Goal: Task Accomplishment & Management: Manage account settings

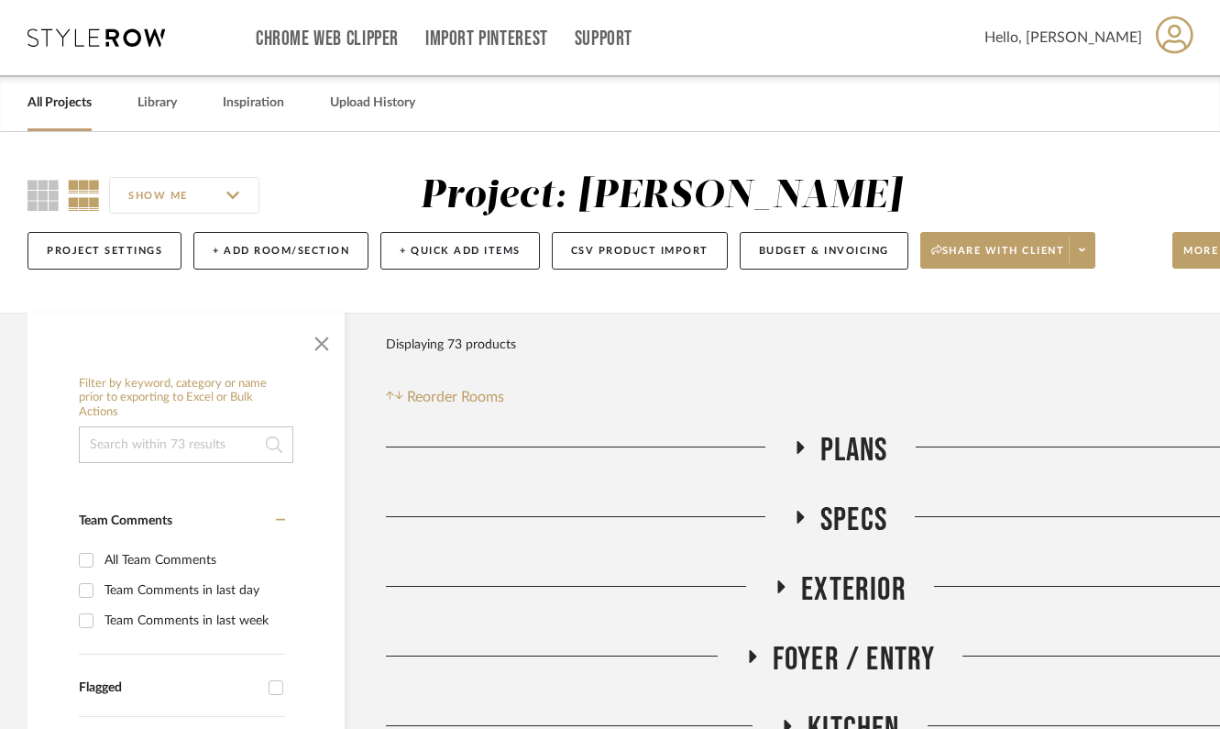
click at [72, 42] on icon at bounding box center [97, 37] width 138 height 18
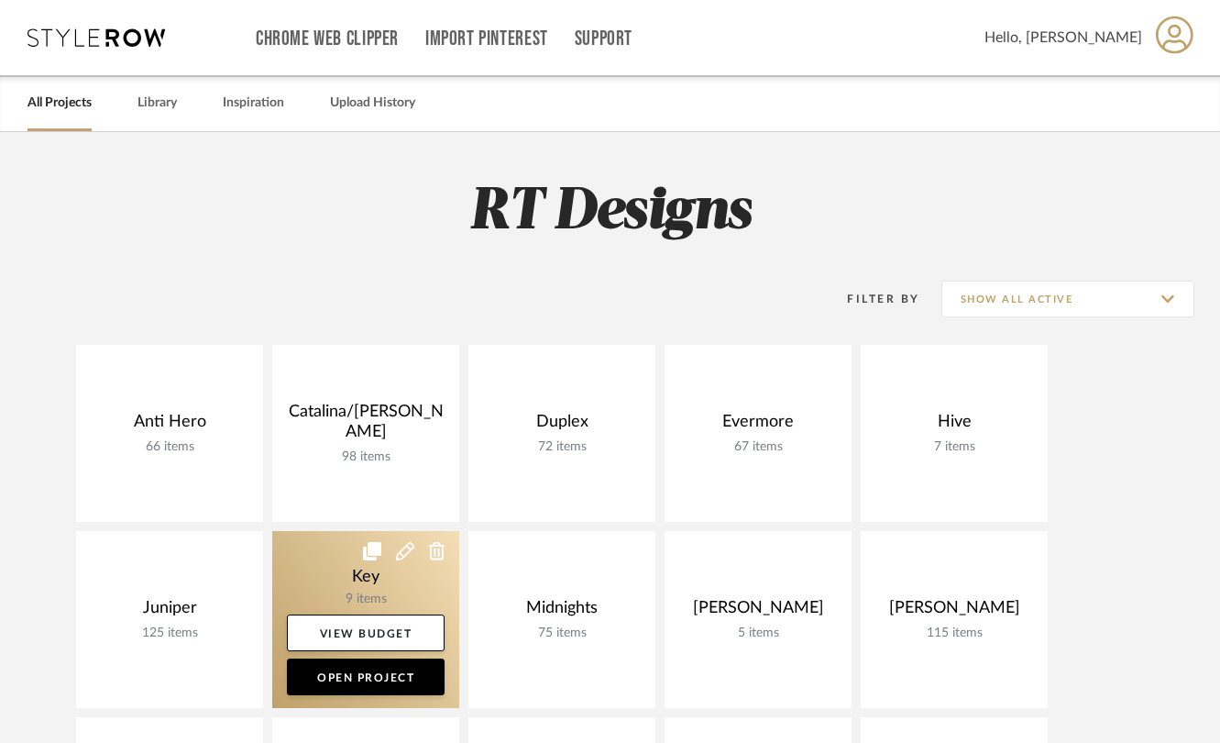
click at [348, 582] on link at bounding box center [365, 619] width 187 height 177
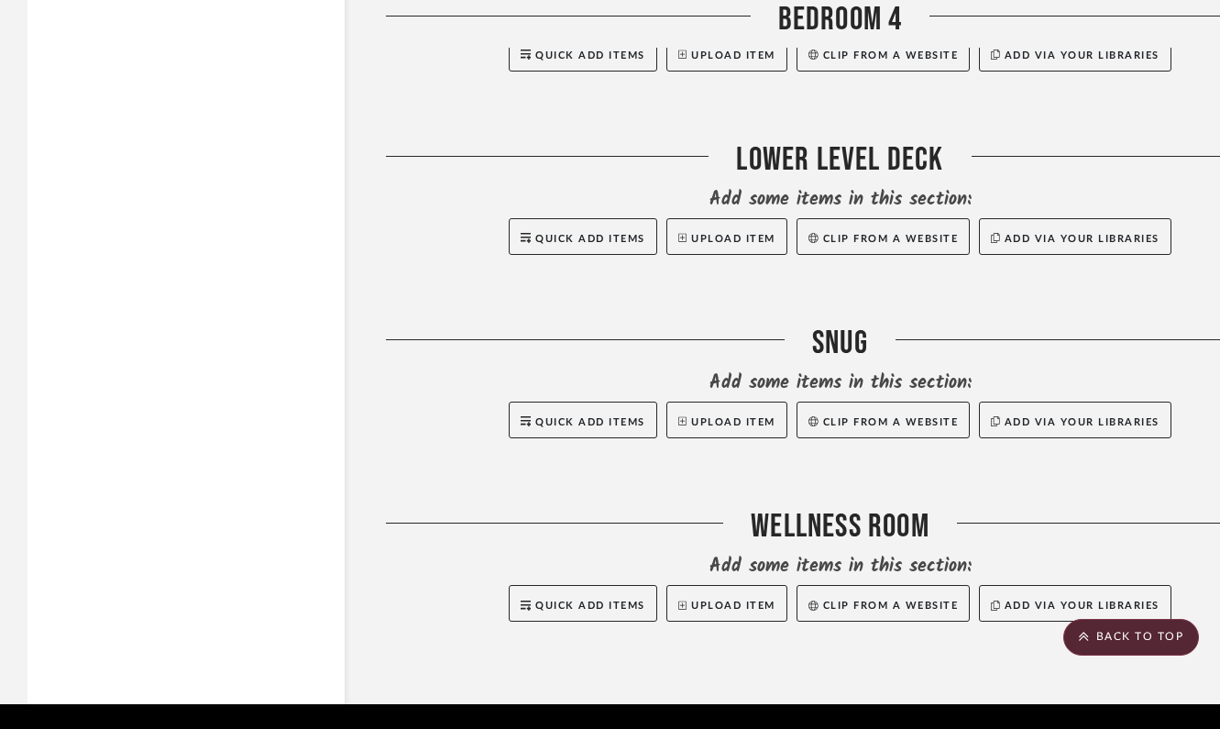
scroll to position [7550, 0]
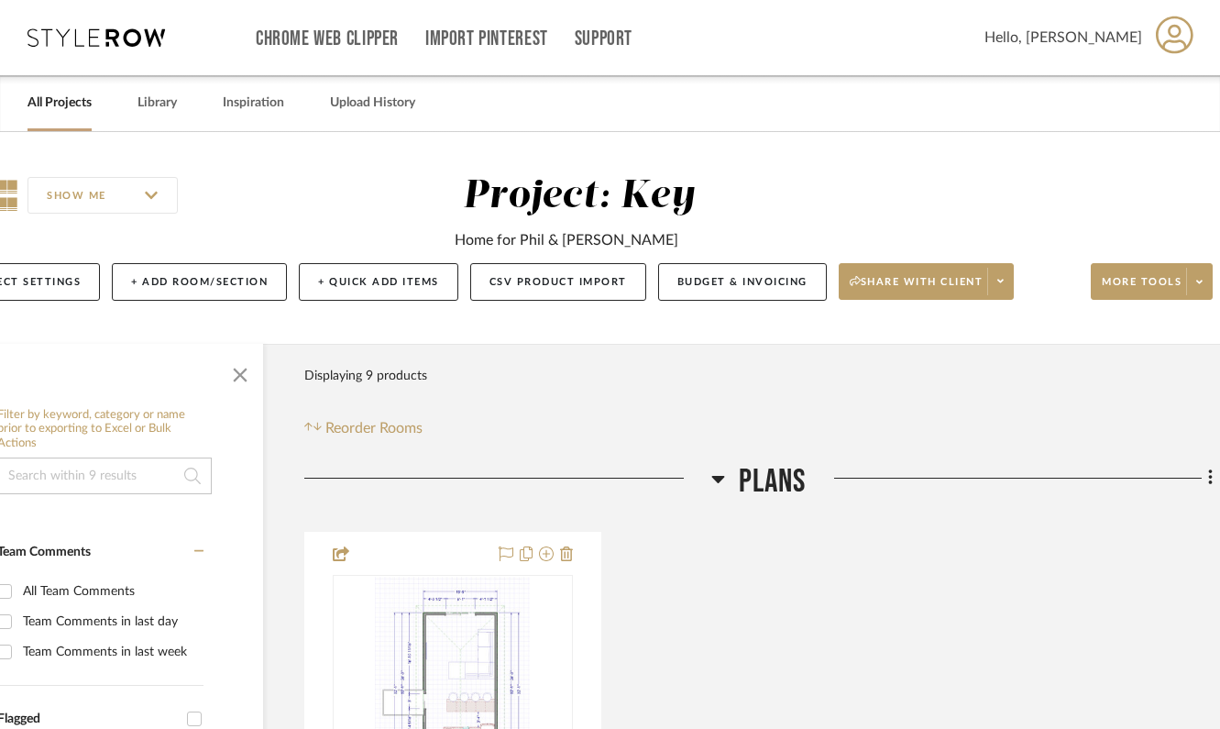
scroll to position [0, 100]
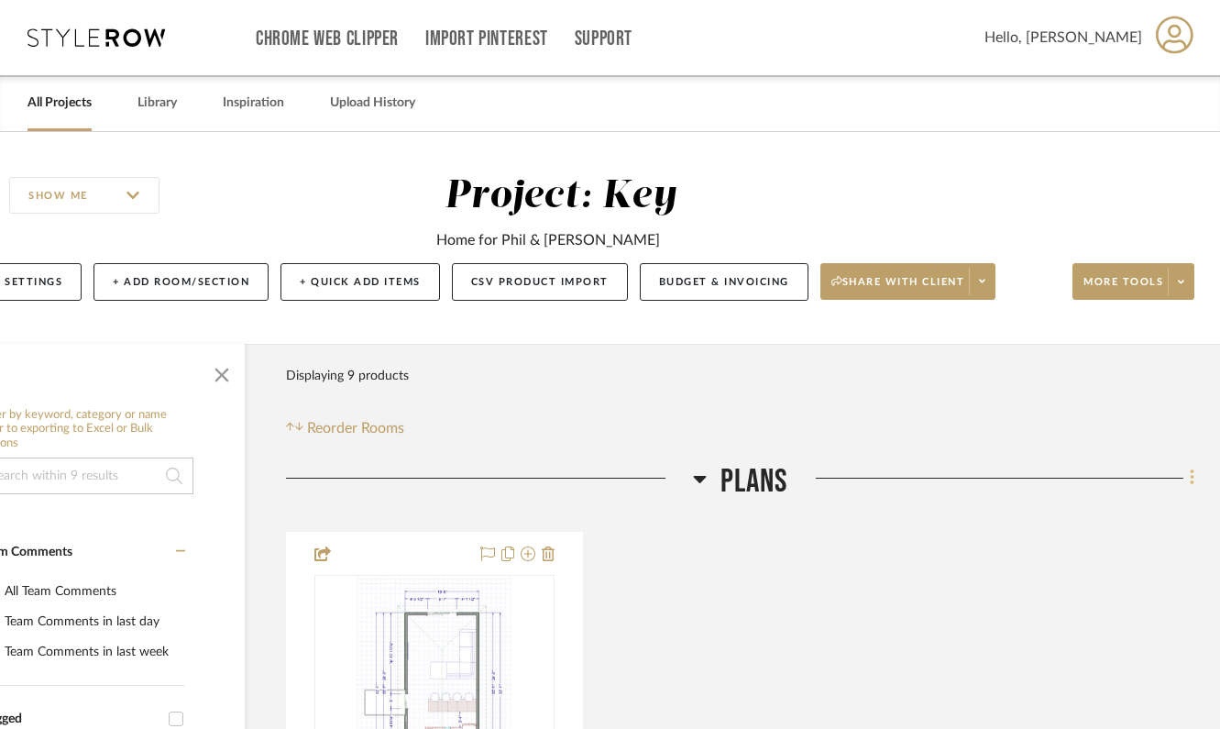
click at [1187, 473] on fa-icon at bounding box center [1190, 480] width 12 height 30
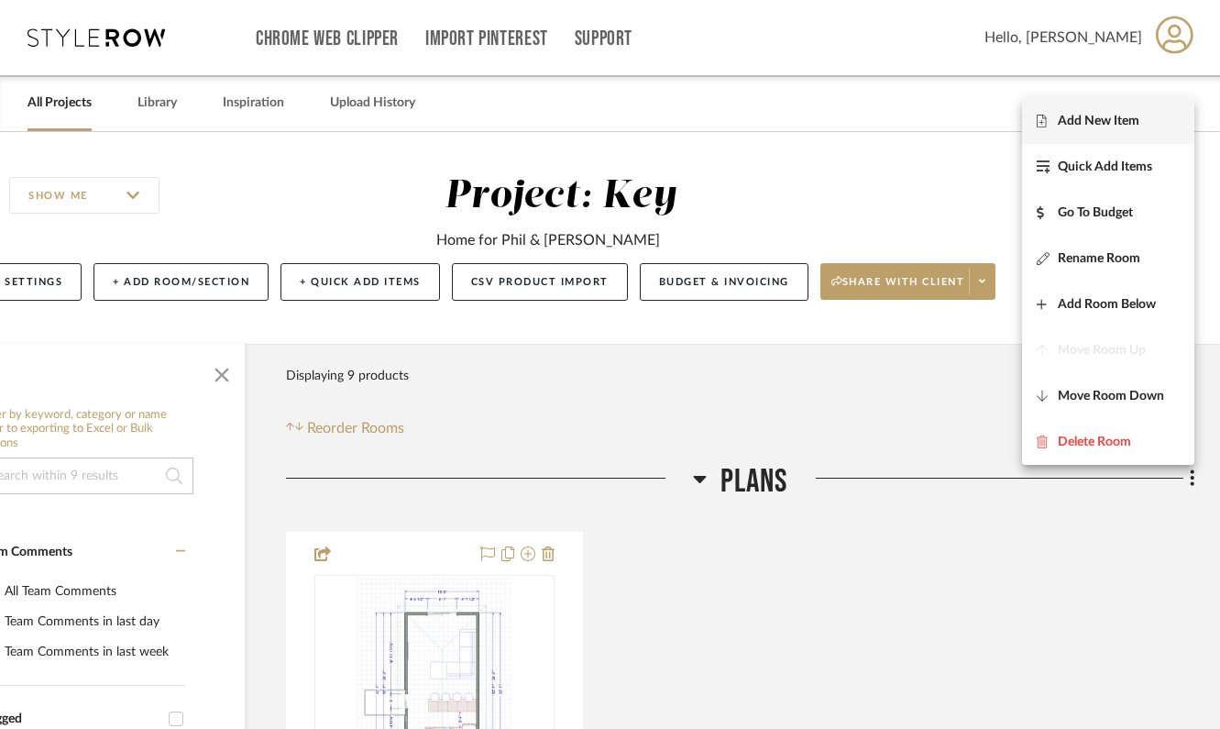
click at [1098, 121] on span "Add New Item" at bounding box center [1099, 121] width 82 height 16
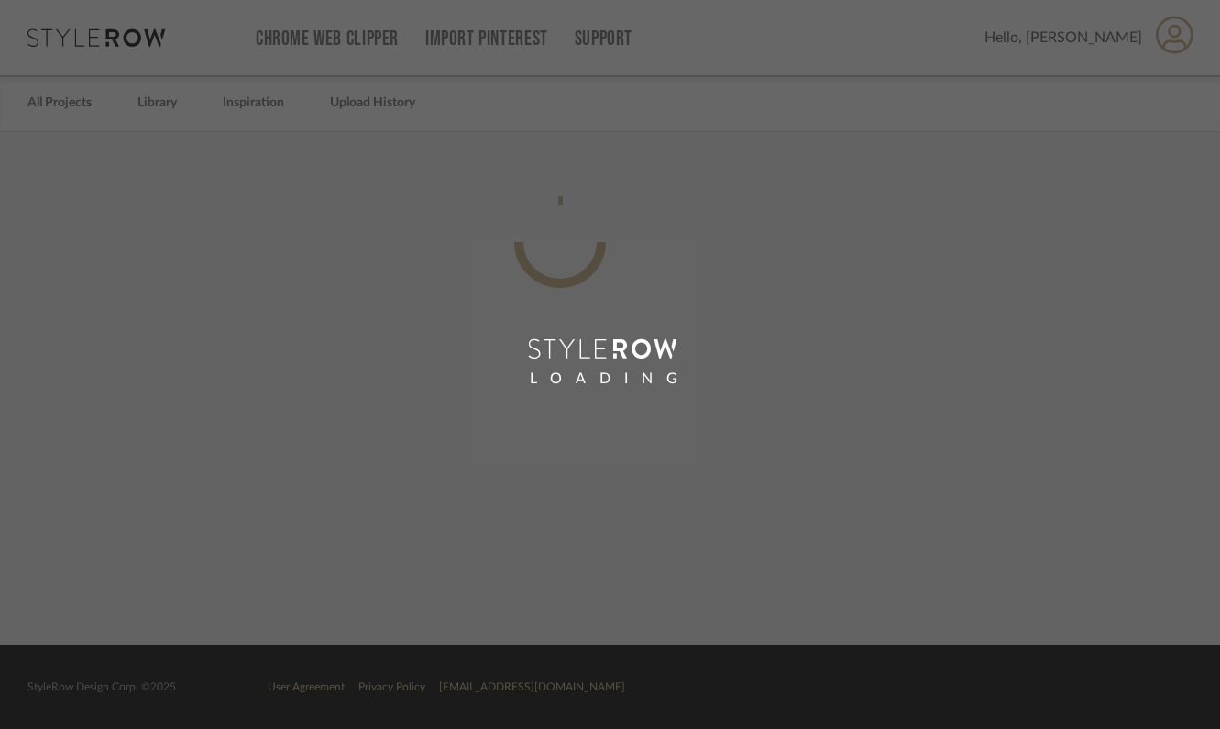
scroll to position [0, 87]
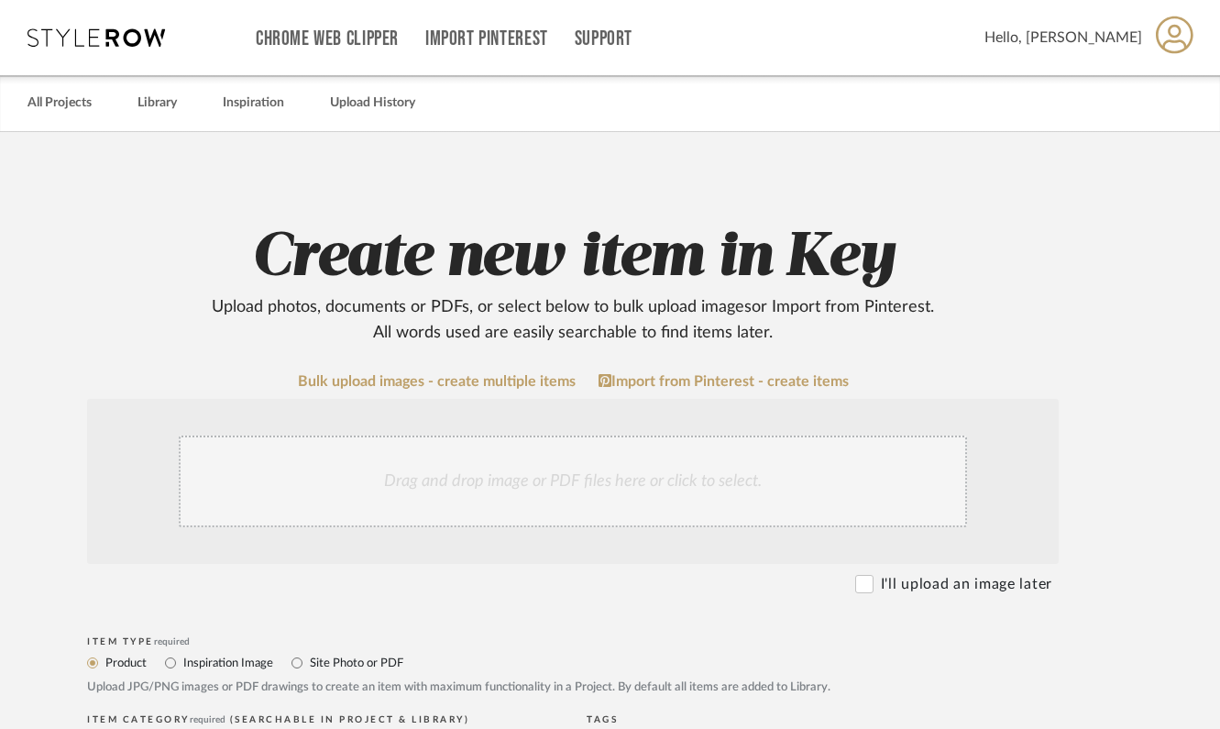
click at [605, 483] on div "Drag and drop image or PDF files here or click to select." at bounding box center [573, 481] width 788 height 92
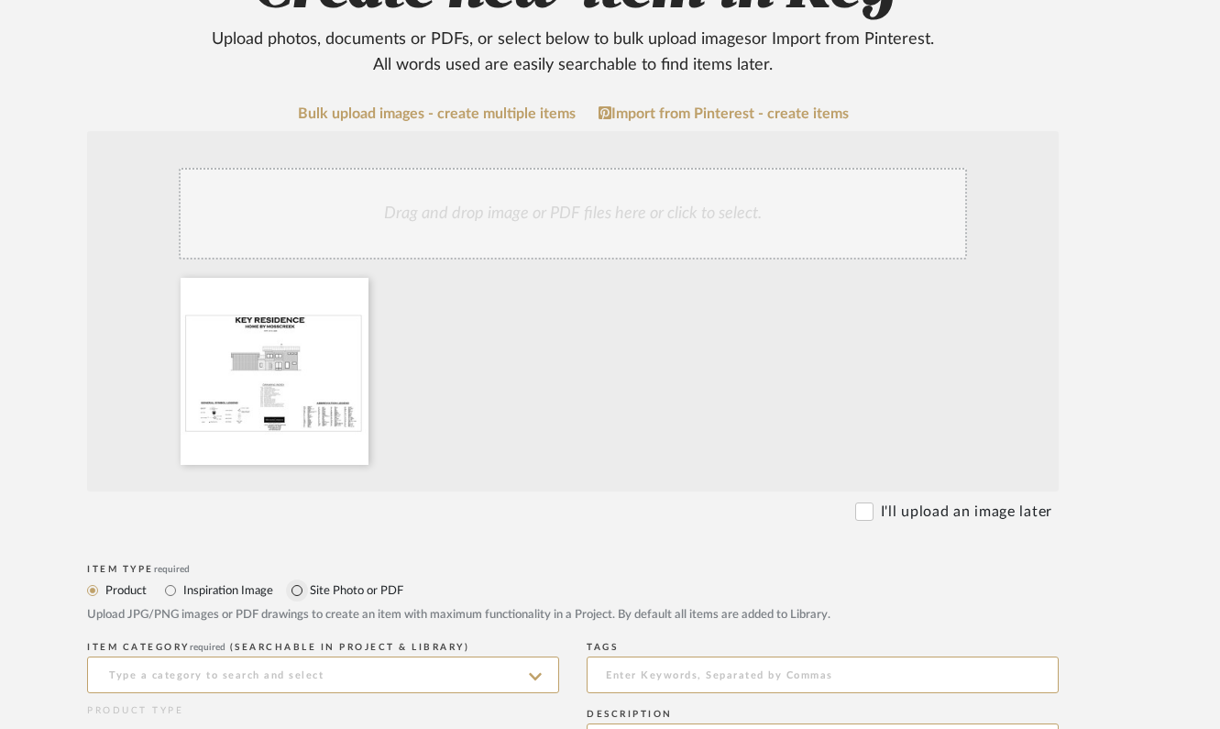
scroll to position [310, 87]
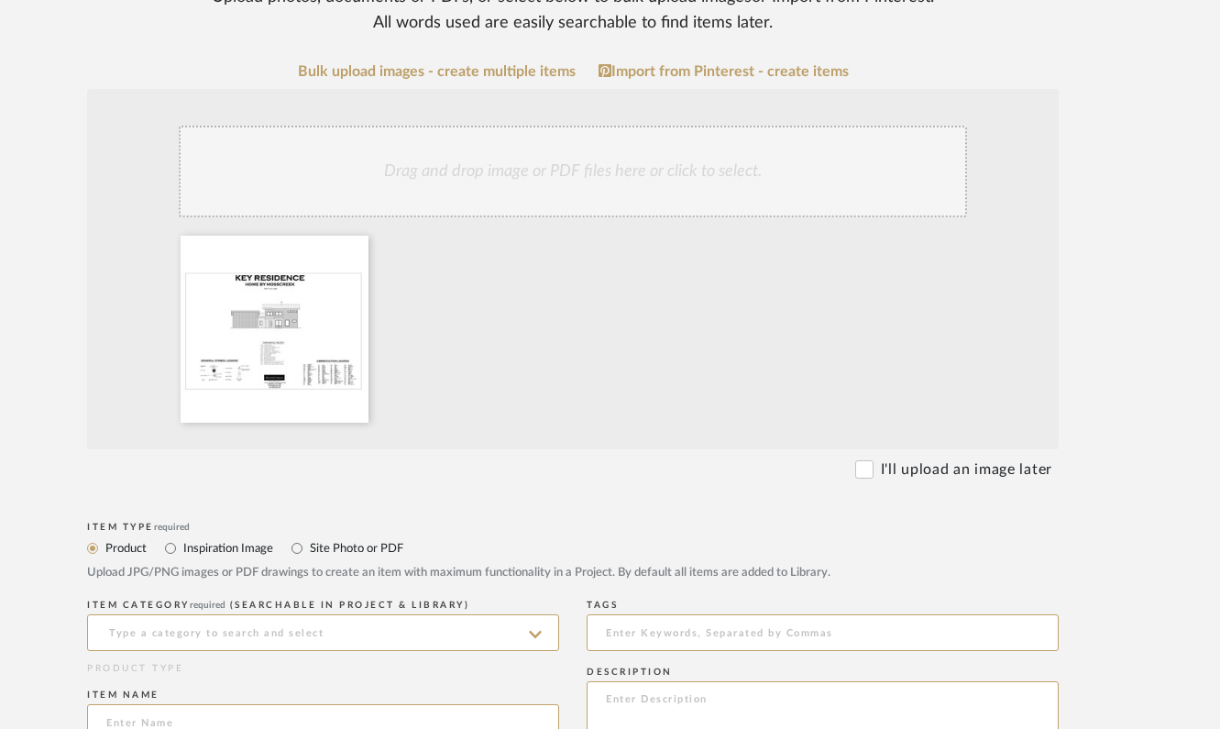
click at [309, 554] on label "Site Photo or PDF" at bounding box center [355, 548] width 95 height 20
click at [308, 554] on input "Site Photo or PDF" at bounding box center [297, 548] width 22 height 22
radio input "true"
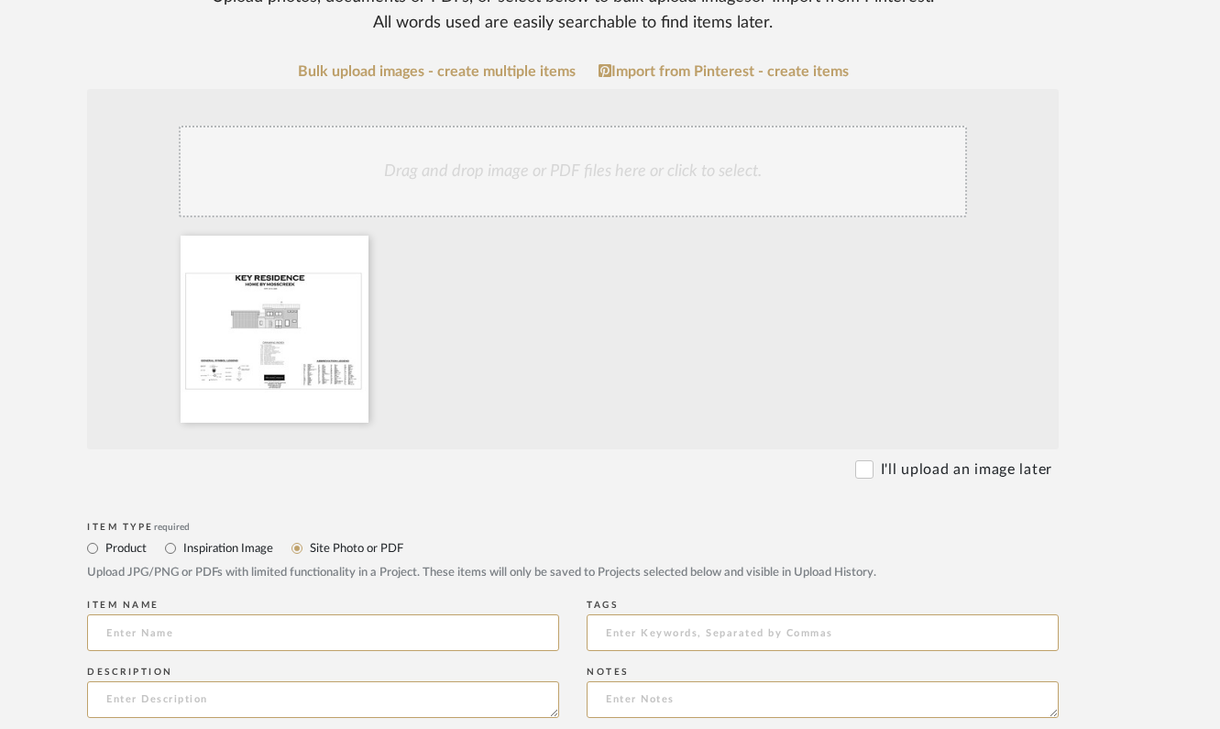
click at [261, 613] on div "Item name" at bounding box center [323, 628] width 472 height 67
click at [259, 627] on input at bounding box center [323, 632] width 472 height 37
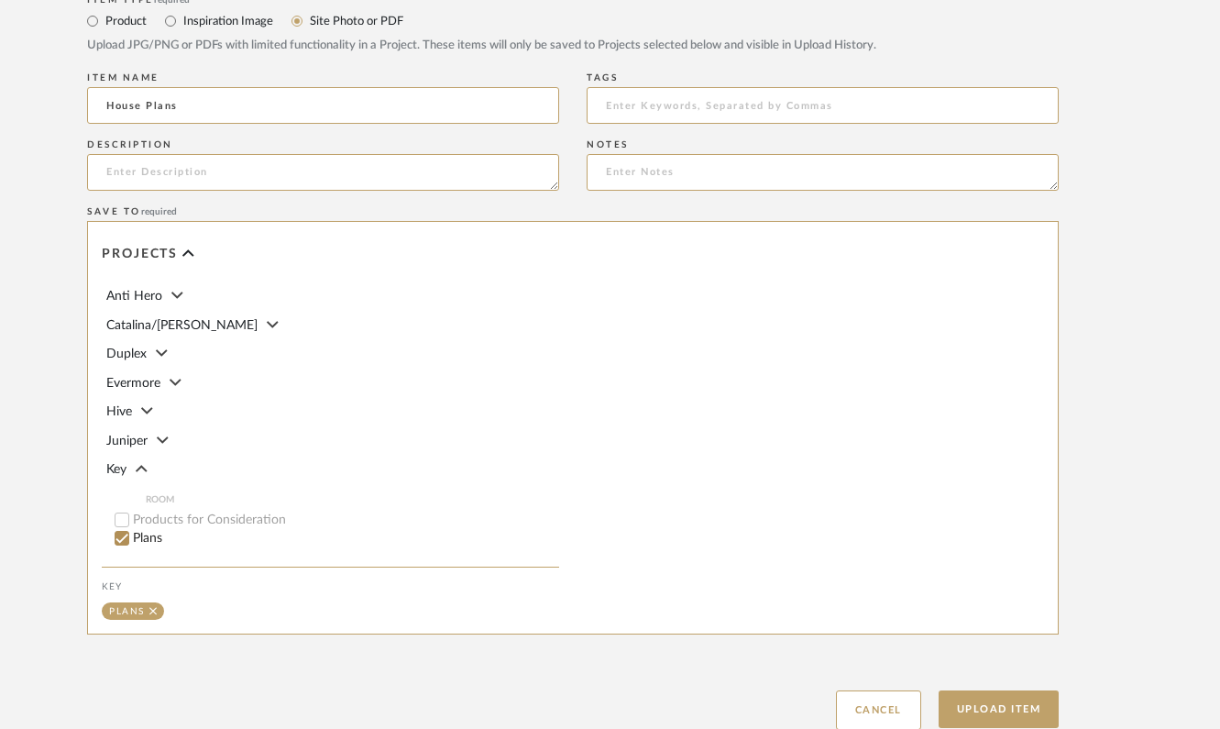
scroll to position [968, 87]
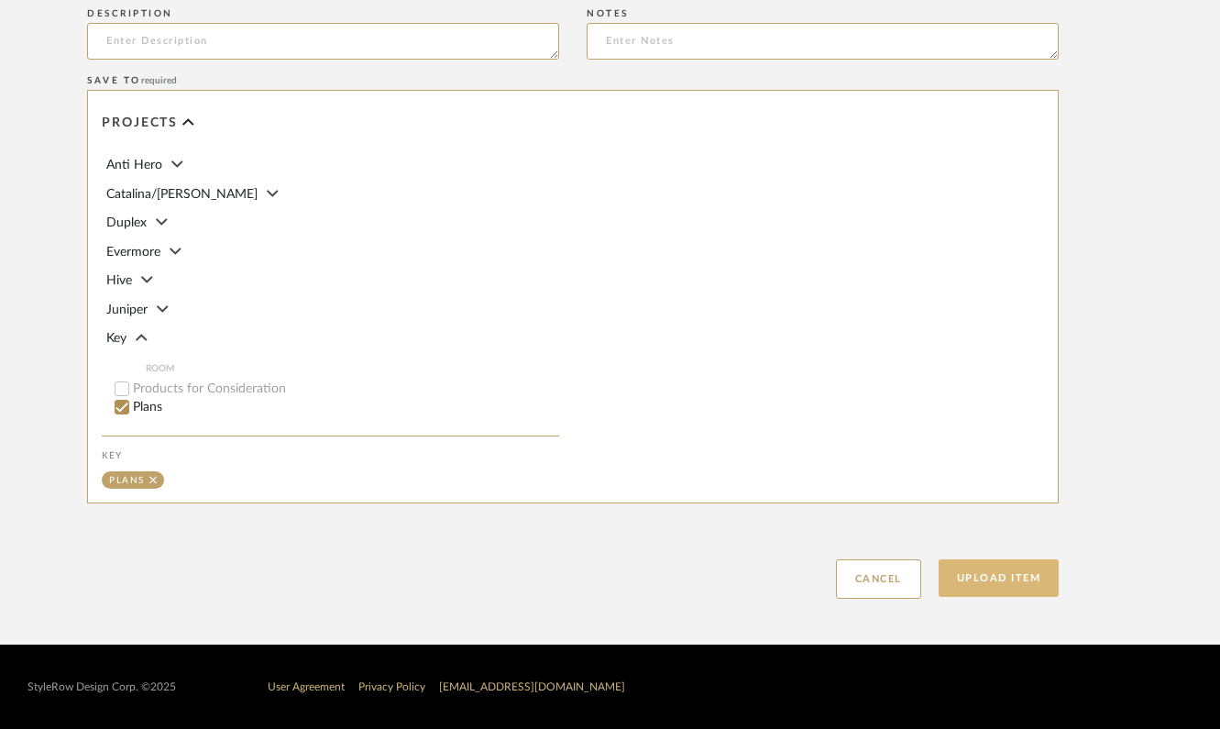
type input "House Plans"
click at [968, 586] on button "Upload Item" at bounding box center [999, 578] width 121 height 38
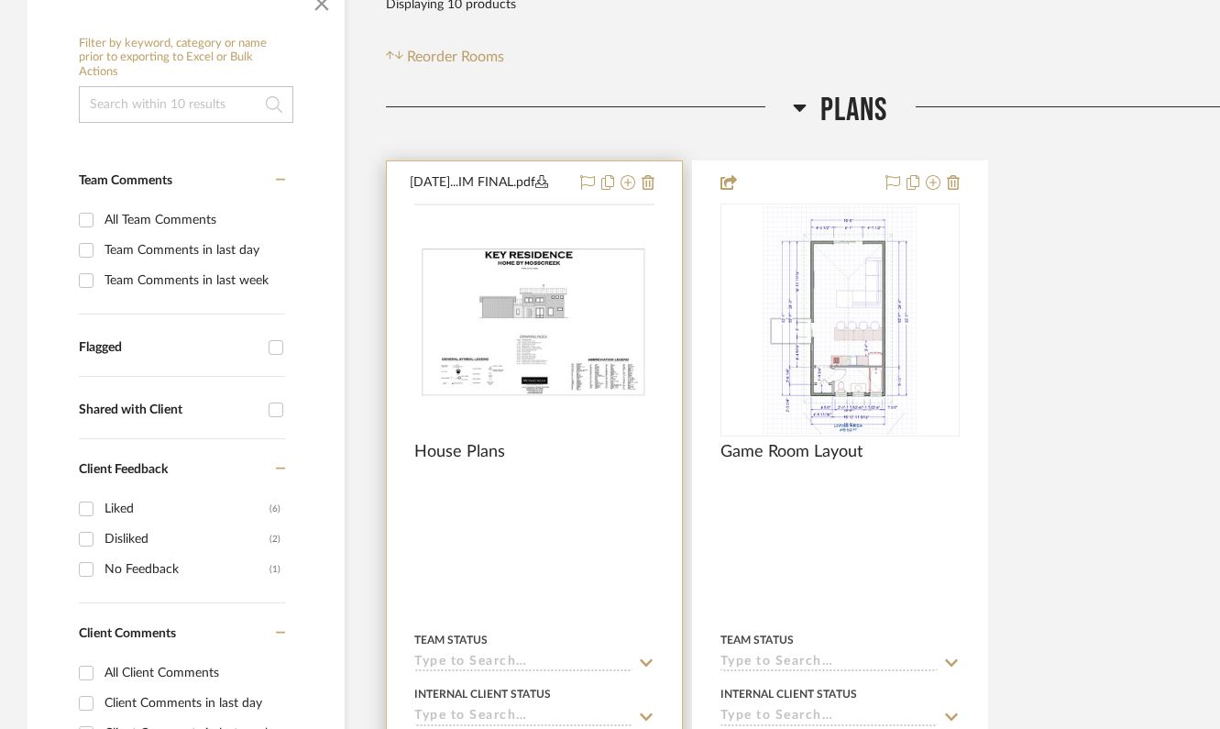
scroll to position [461, 0]
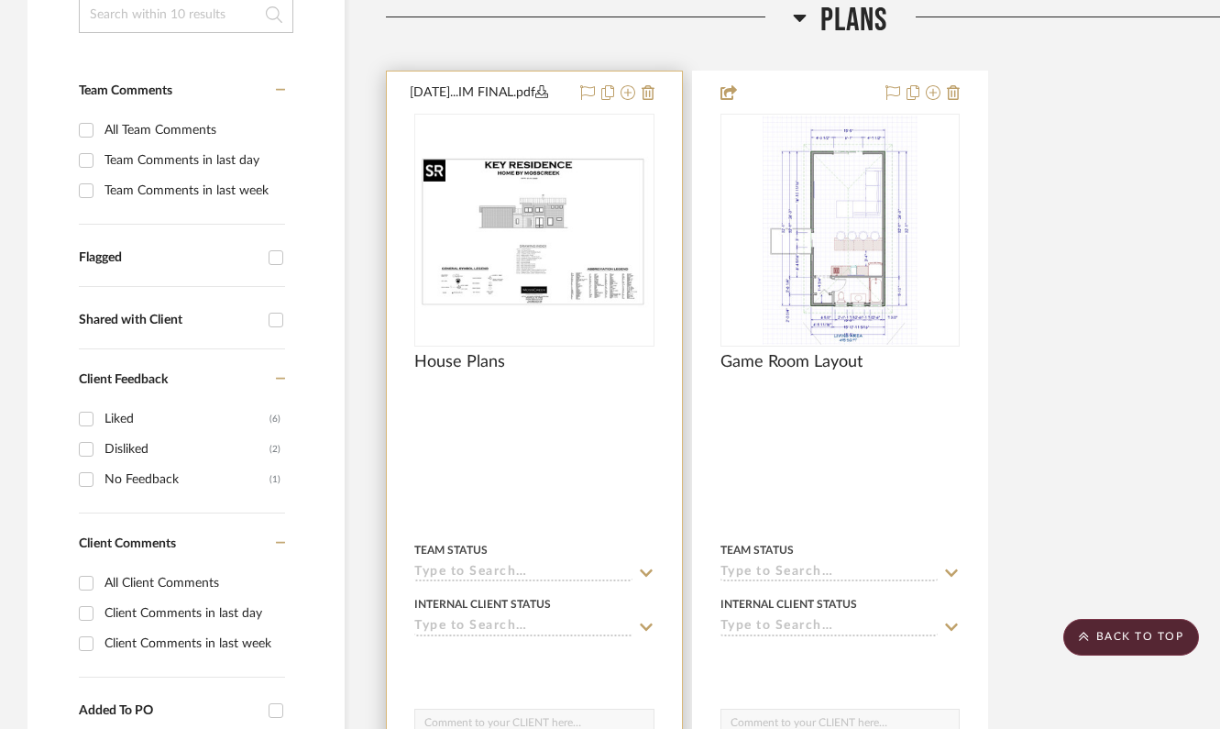
click at [560, 227] on img "0" at bounding box center [534, 230] width 237 height 158
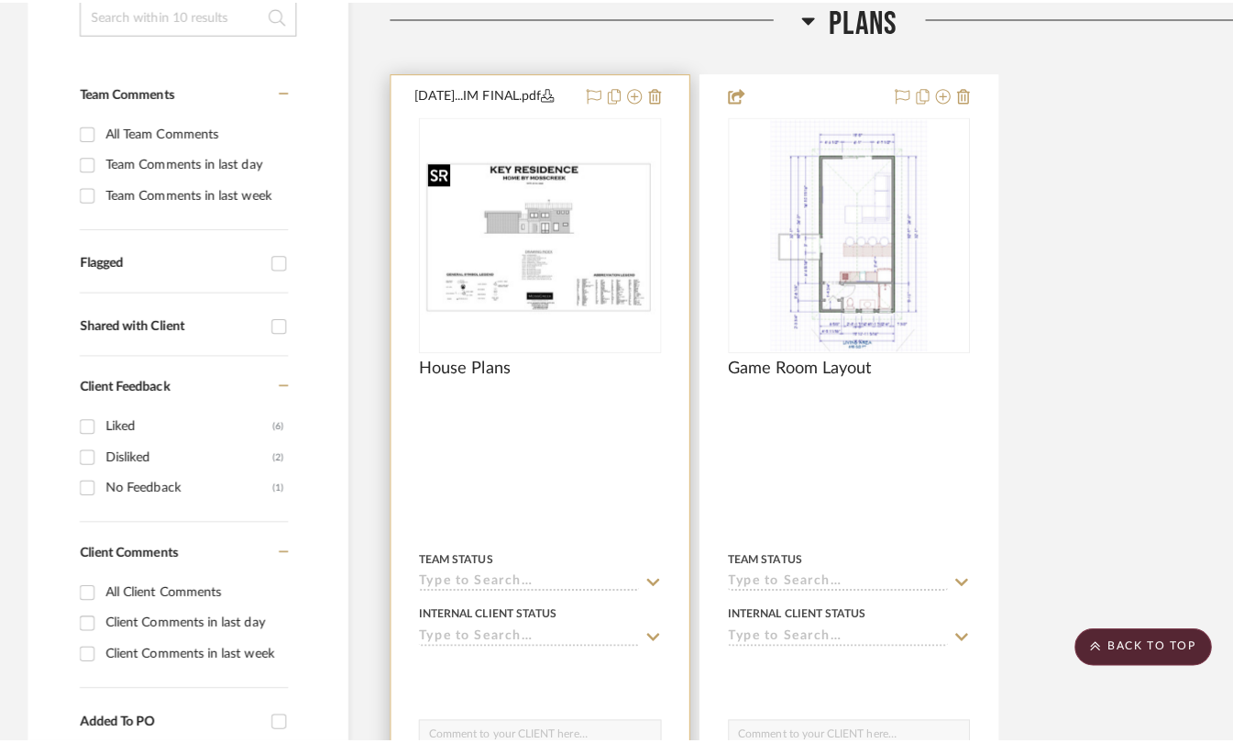
scroll to position [0, 0]
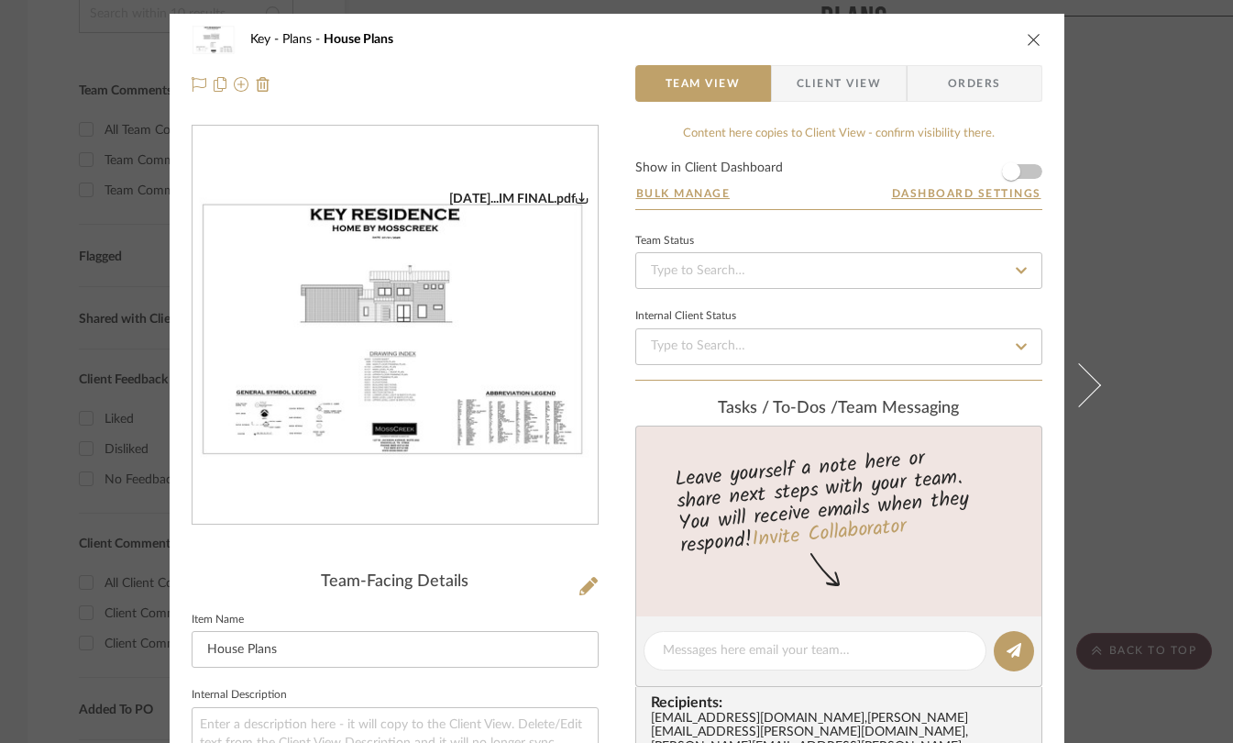
click at [514, 358] on img "0" at bounding box center [395, 326] width 405 height 270
